Goal: Information Seeking & Learning: Find specific fact

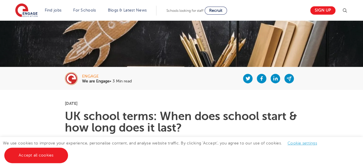
scroll to position [79, 0]
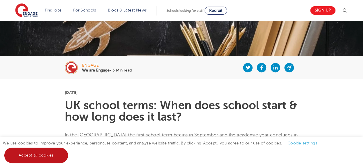
click at [34, 156] on link "Accept all cookies" at bounding box center [36, 154] width 64 height 15
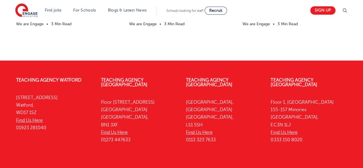
scroll to position [954, 0]
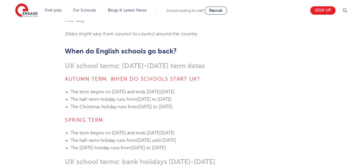
scroll to position [207, 0]
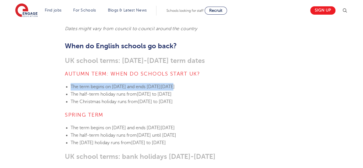
drag, startPoint x: 70, startPoint y: 78, endPoint x: 179, endPoint y: 71, distance: 108.9
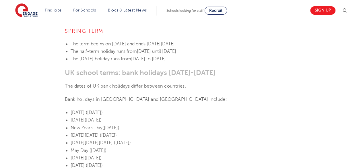
scroll to position [294, 0]
